Goal: Task Accomplishment & Management: Complete application form

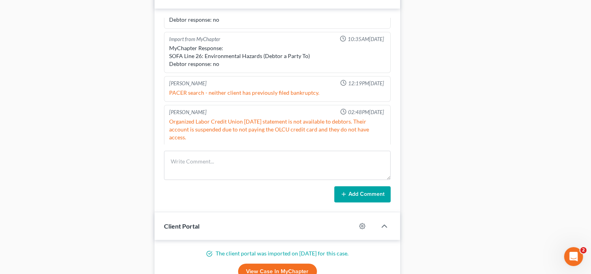
scroll to position [449, 0]
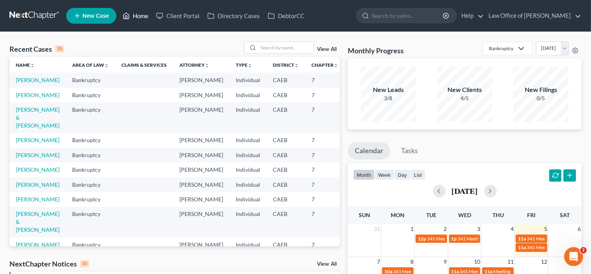
click at [140, 13] on link "Home" at bounding box center [136, 16] width 34 height 14
click at [284, 49] on input "search" at bounding box center [285, 47] width 55 height 11
paste input "Ever Mendoza"
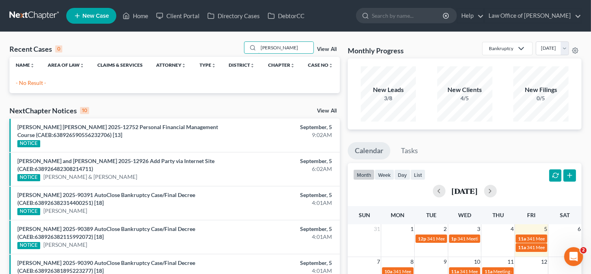
type input "Ever Mendoza"
click at [93, 11] on link "New Case" at bounding box center [91, 16] width 50 height 16
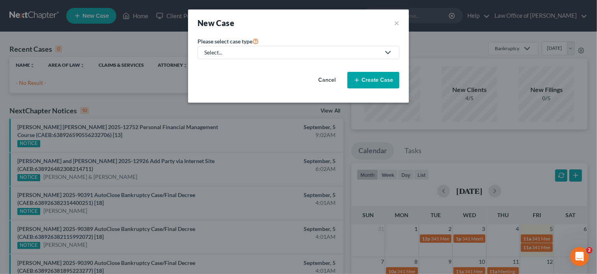
click at [294, 50] on div "Select..." at bounding box center [292, 53] width 176 height 8
click at [221, 69] on div "Bankruptcy" at bounding box center [219, 68] width 28 height 8
select select "8"
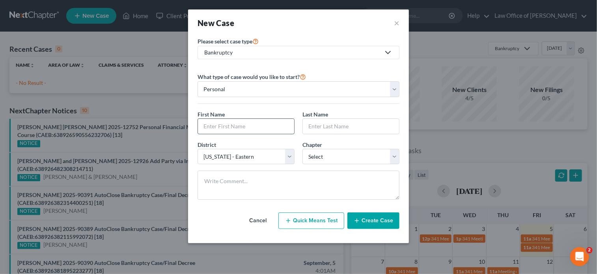
click at [256, 123] on input "text" at bounding box center [246, 126] width 96 height 15
paste input "Ever Mendoza"
type input "Ever Mendoza"
click at [324, 124] on input "text" at bounding box center [351, 126] width 96 height 15
paste input "Ever Mendoza"
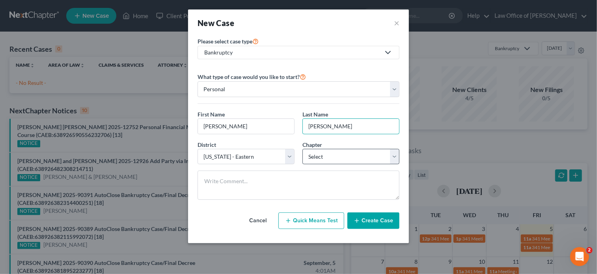
type input "Ever Mendoza"
click at [317, 156] on select "Select 7 11 12 13" at bounding box center [351, 157] width 97 height 16
select select "0"
click at [303, 149] on select "Select 7 11 12 13" at bounding box center [351, 157] width 97 height 16
drag, startPoint x: 251, startPoint y: 125, endPoint x: 218, endPoint y: 124, distance: 33.2
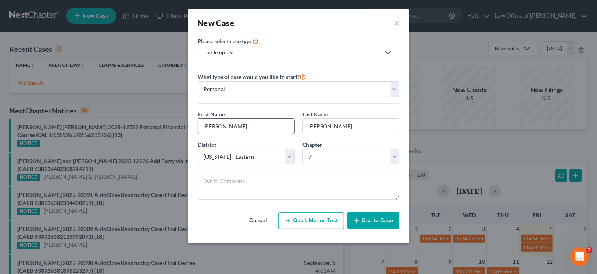
click at [218, 124] on input "Ever Mendoza" at bounding box center [246, 126] width 96 height 15
type input "Ever"
click at [322, 125] on input "Ever Mendoza" at bounding box center [351, 126] width 96 height 15
type input "Mendoza"
click at [377, 221] on button "Create Case" at bounding box center [374, 220] width 52 height 17
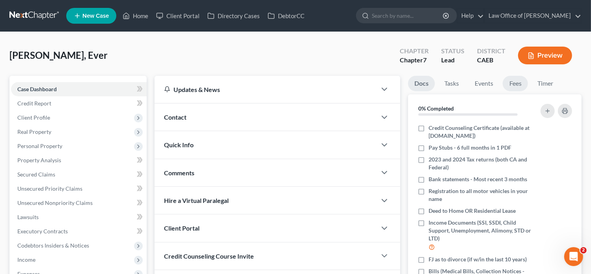
click at [516, 82] on link "Fees" at bounding box center [515, 83] width 25 height 15
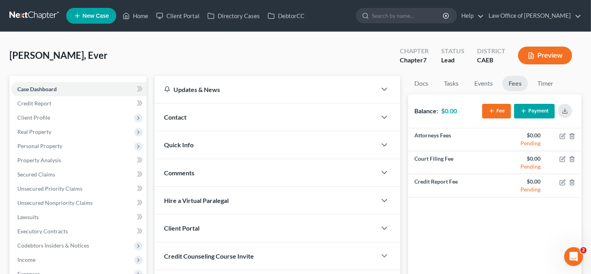
click at [503, 114] on button "Fee" at bounding box center [497, 111] width 29 height 15
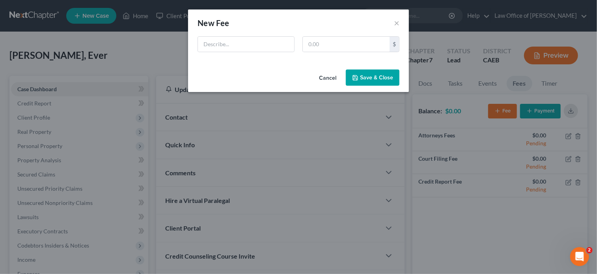
click at [338, 30] on div "New Fee Edit Fee ×" at bounding box center [298, 22] width 221 height 27
click at [342, 37] on input "text" at bounding box center [346, 44] width 87 height 15
type input "2,598"
click at [266, 47] on input "text" at bounding box center [246, 44] width 96 height 15
type input "Retainer Agreement"
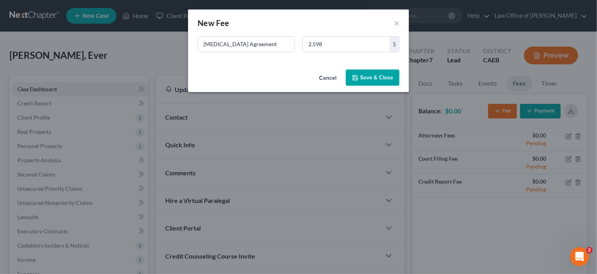
click at [371, 76] on button "Save & Close" at bounding box center [373, 77] width 54 height 17
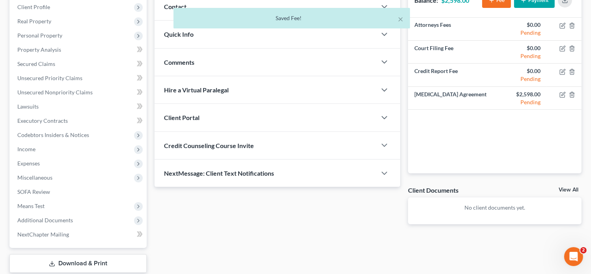
scroll to position [118, 0]
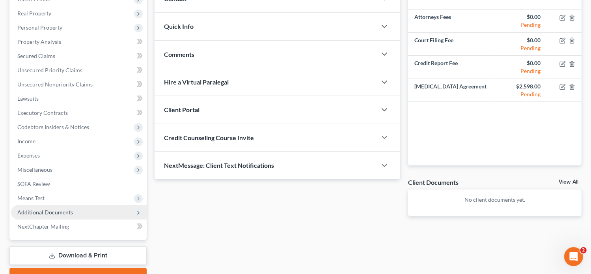
click at [60, 213] on span "Additional Documents" at bounding box center [45, 212] width 56 height 7
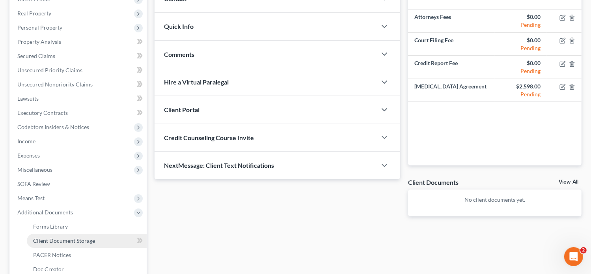
click at [77, 237] on span "Client Document Storage" at bounding box center [64, 240] width 62 height 7
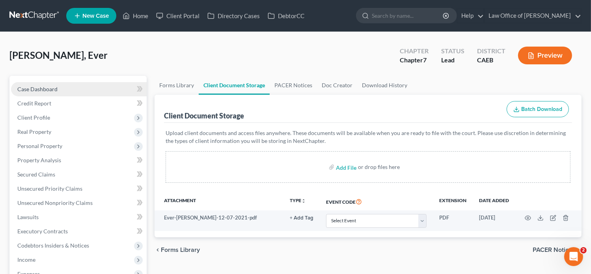
click at [53, 90] on span "Case Dashboard" at bounding box center [37, 89] width 40 height 7
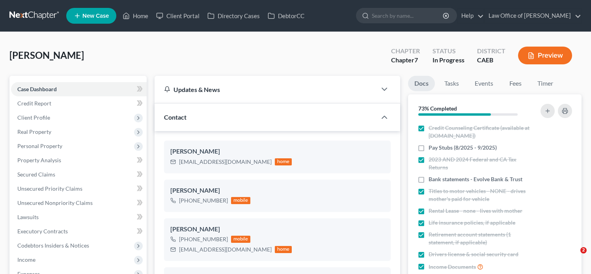
select select "9"
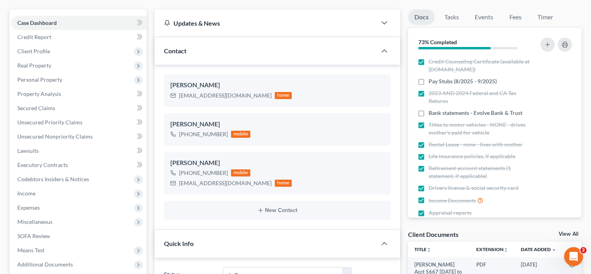
scroll to position [856, 0]
